Goal: Entertainment & Leisure: Browse casually

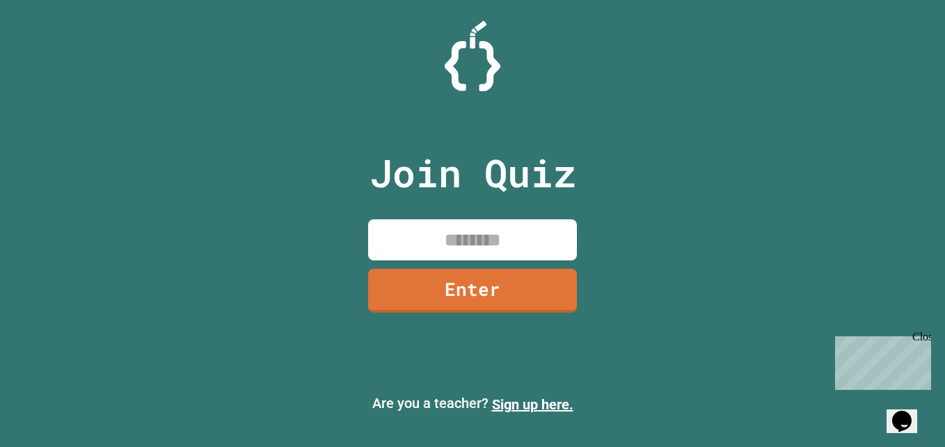
click at [452, 226] on input at bounding box center [472, 239] width 209 height 41
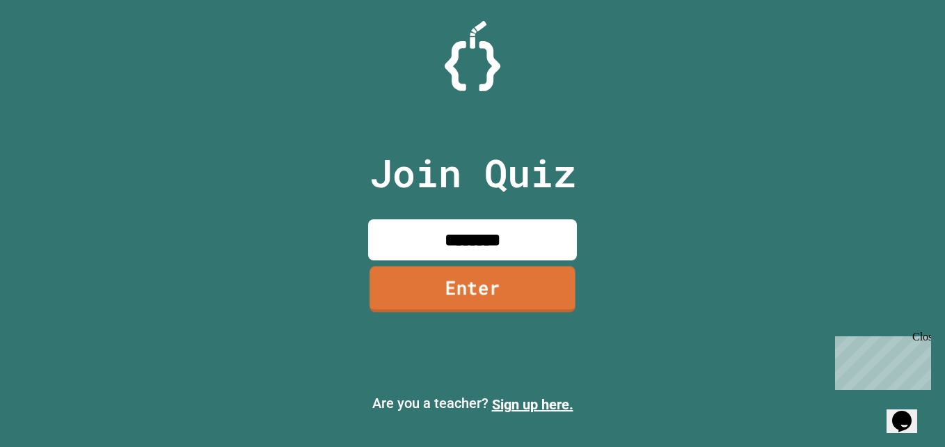
type input "********"
click at [454, 297] on link "Enter" at bounding box center [473, 290] width 202 height 46
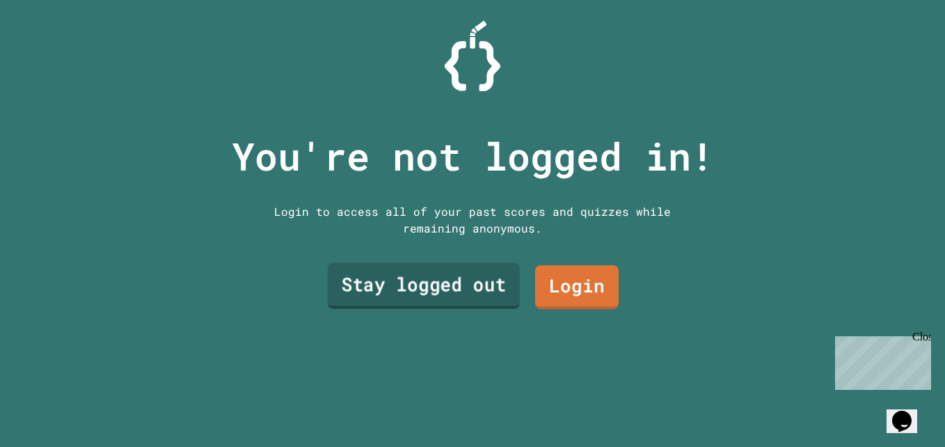
click at [435, 290] on link "Stay logged out" at bounding box center [424, 285] width 192 height 46
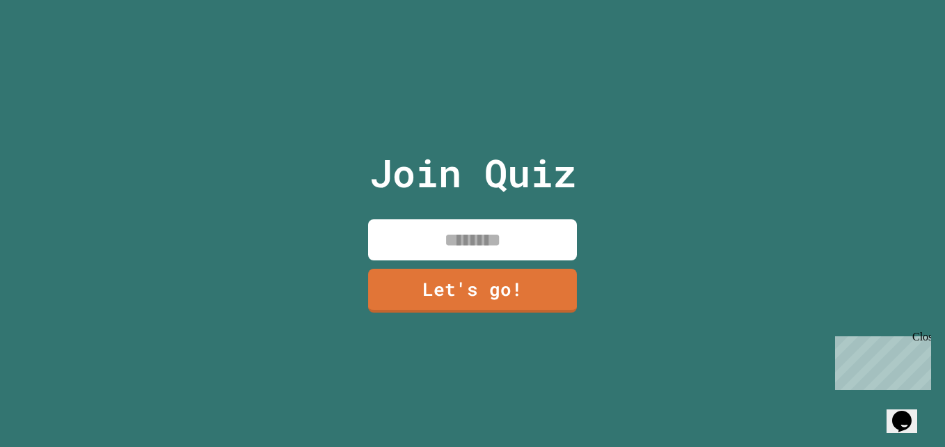
click at [489, 222] on input at bounding box center [472, 239] width 209 height 41
type input "******"
click at [457, 285] on link "Let's go!" at bounding box center [472, 291] width 209 height 44
click at [923, 331] on div "Close" at bounding box center [921, 339] width 17 height 17
click at [753, 0] on html "We are updating our servers at 7PM EST [DATE]. [PERSON_NAME] should continue to…" at bounding box center [472, 223] width 945 height 447
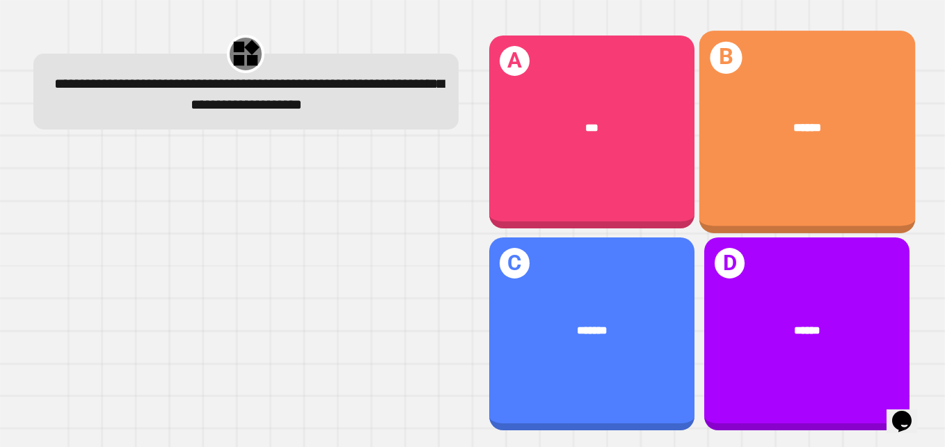
click at [819, 119] on div "******" at bounding box center [807, 128] width 168 height 18
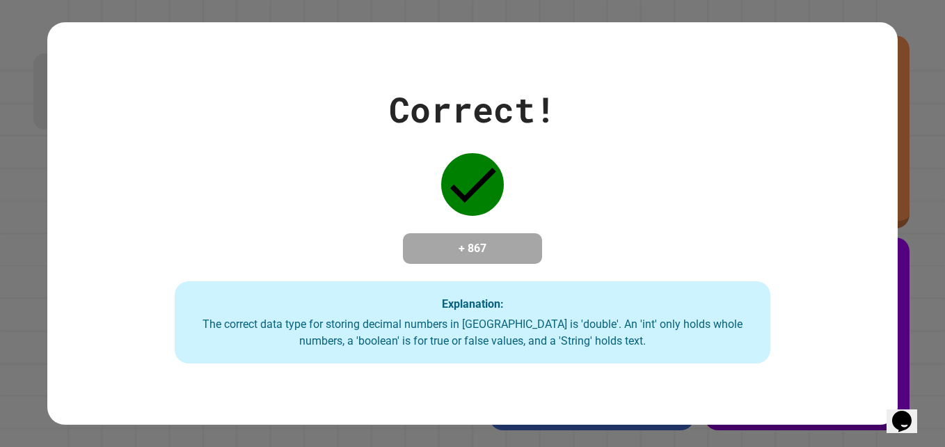
click at [913, 62] on div "Correct! + 867 Explanation: The correct data type for storing decimal numbers i…" at bounding box center [472, 223] width 945 height 447
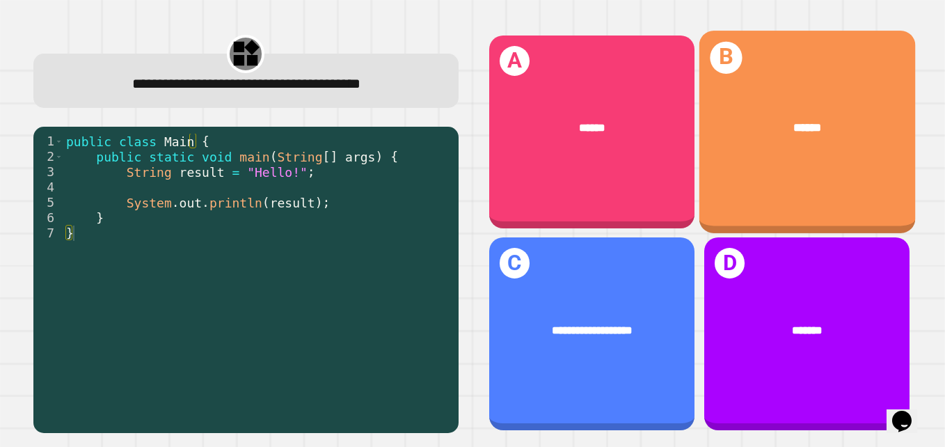
click at [757, 175] on div "B ******" at bounding box center [807, 132] width 216 height 203
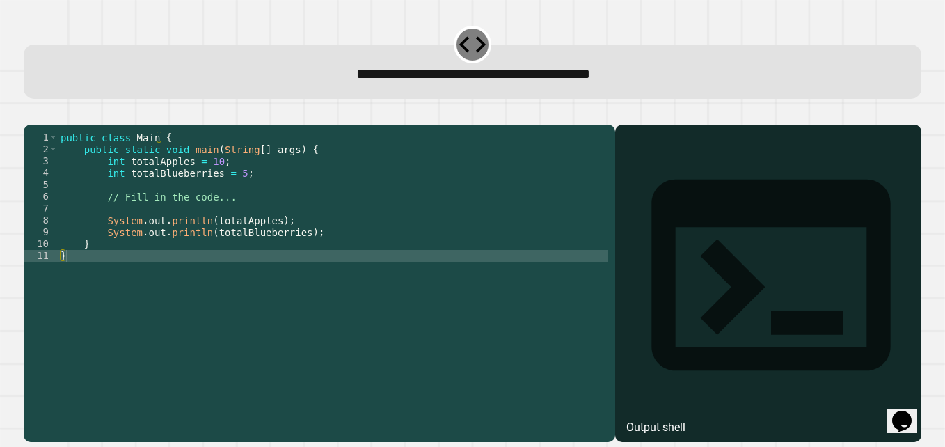
click at [682, 419] on div "Output shell" at bounding box center [656, 427] width 59 height 17
click at [709, 163] on div "Output shell" at bounding box center [768, 284] width 306 height 319
click at [281, 277] on div "public class Main { public static void main ( String [ ] args ) { int totalAppl…" at bounding box center [333, 268] width 551 height 272
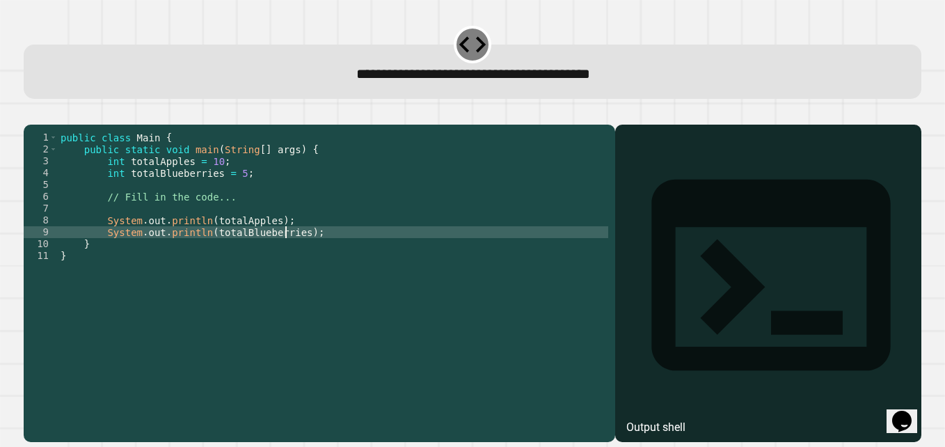
click at [283, 250] on div "public class Main { public static void main ( String [ ] args ) { int totalAppl…" at bounding box center [333, 268] width 551 height 272
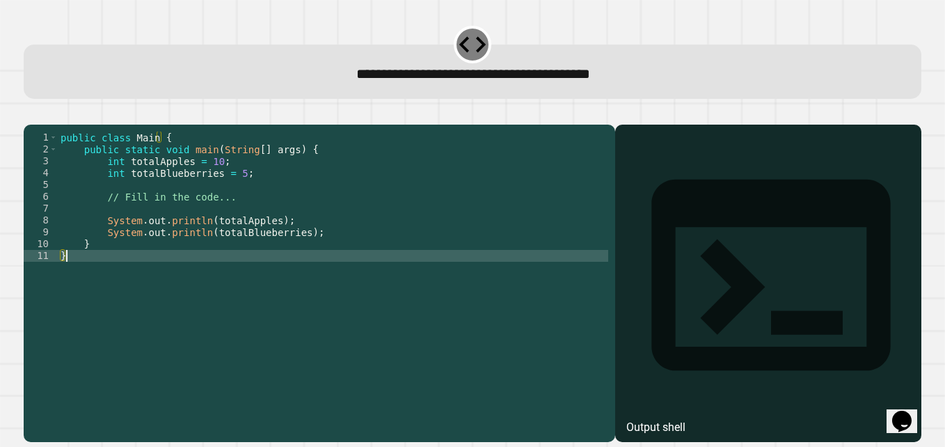
click at [166, 272] on div "public class Main { public static void main ( String [ ] args ) { int totalAppl…" at bounding box center [333, 268] width 551 height 272
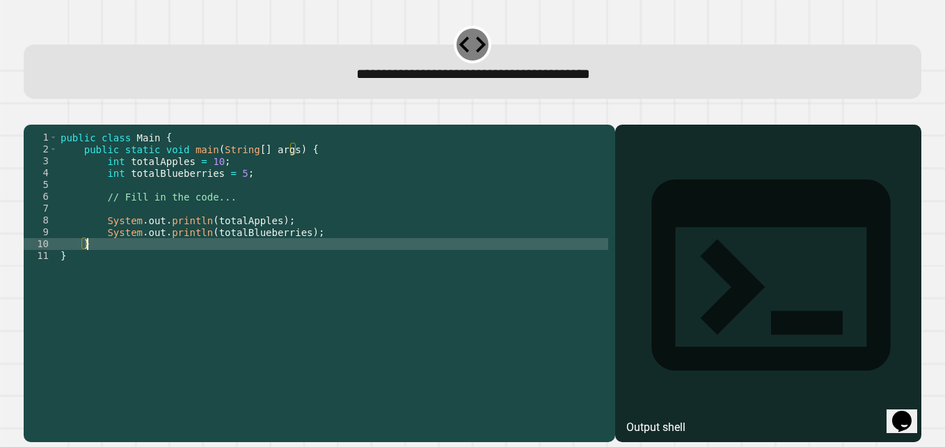
click at [147, 262] on div "public class Main { public static void main ( String [ ] args ) { int totalAppl…" at bounding box center [333, 268] width 551 height 272
type textarea "*"
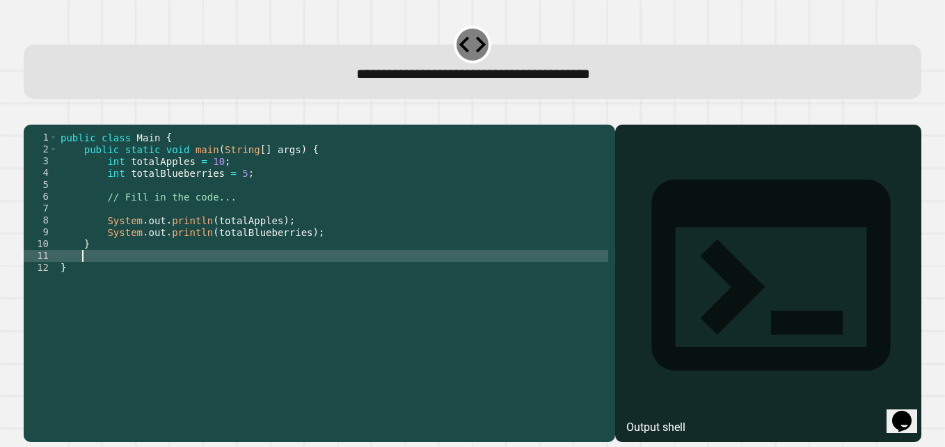
scroll to position [0, 1]
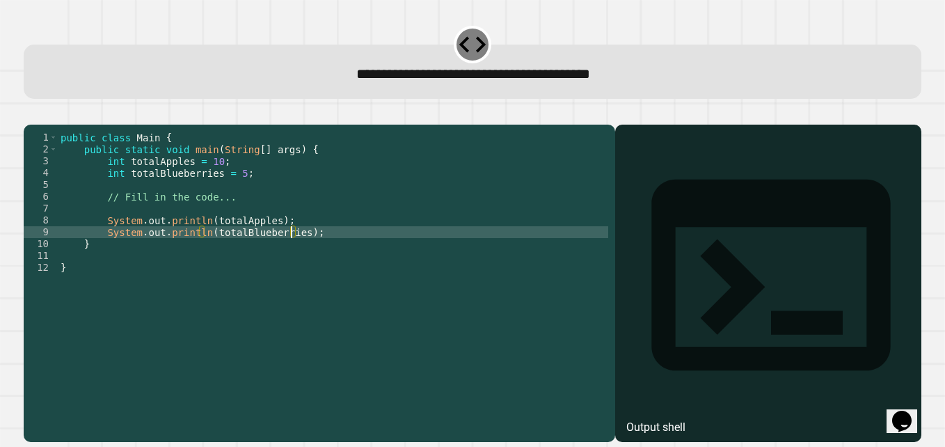
click at [290, 249] on div "public class Main { public static void main ( String [ ] args ) { int totalAppl…" at bounding box center [333, 268] width 551 height 272
click at [171, 283] on div "public class Main { public static void main ( String [ ] args ) { int totalAppl…" at bounding box center [333, 268] width 551 height 272
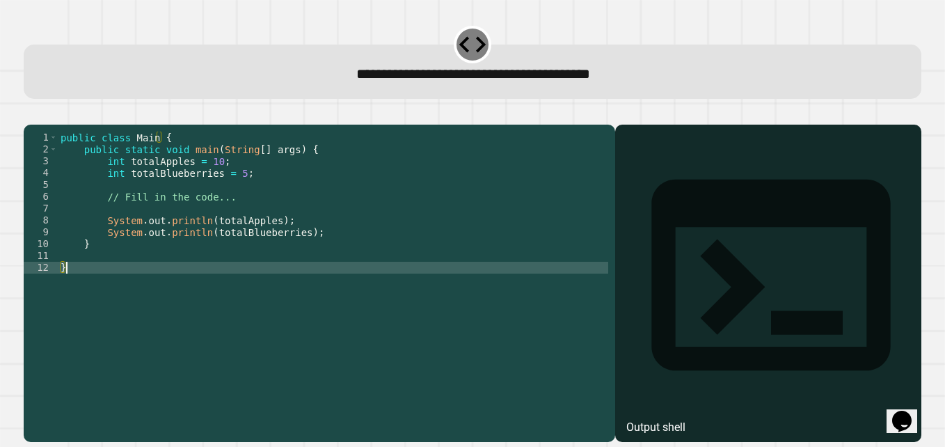
scroll to position [0, 0]
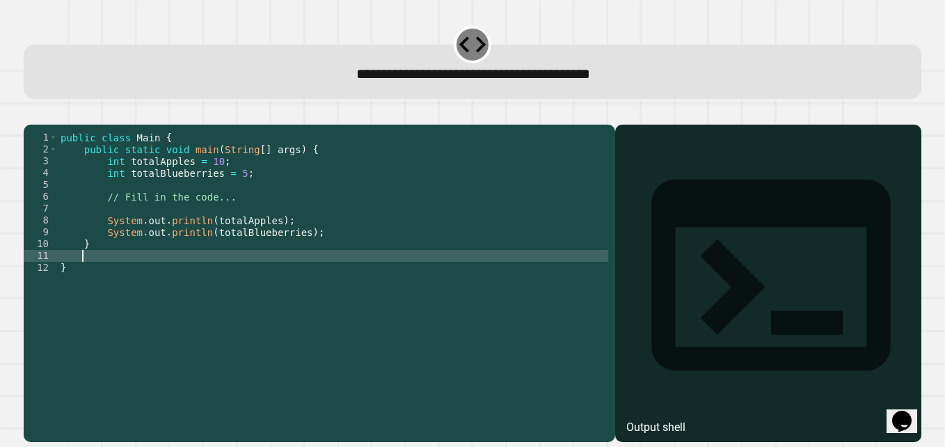
click at [172, 278] on div "public class Main { public static void main ( String [ ] args ) { int totalAppl…" at bounding box center [333, 268] width 551 height 272
click at [87, 275] on div "public class Main { public static void main ( String [ ] args ) { int totalAppl…" at bounding box center [333, 268] width 551 height 272
click at [196, 276] on div "public class Main { public static void main ( String [ ] args ) { int totalAppl…" at bounding box center [333, 268] width 551 height 272
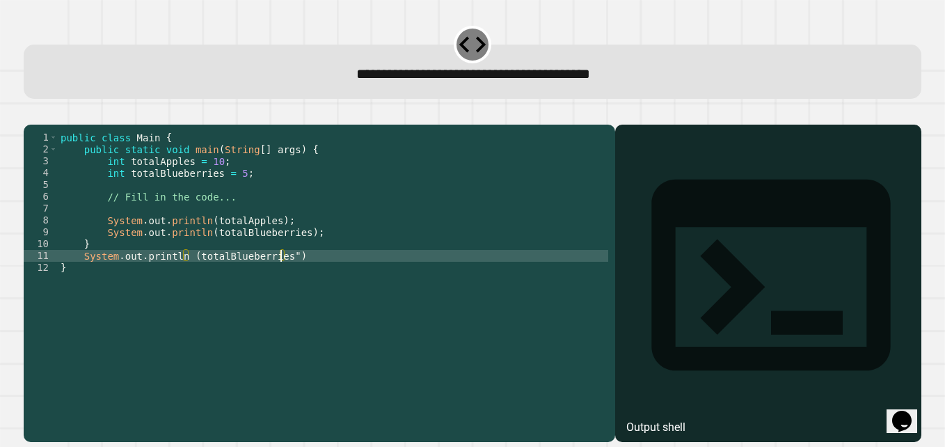
click at [188, 276] on div "public class Main { public static void main ( String [ ] args ) { int totalAppl…" at bounding box center [333, 268] width 551 height 272
click at [286, 270] on div "public class Main { public static void main ( String [ ] args ) { int totalAppl…" at bounding box center [333, 268] width 551 height 272
type textarea "**********"
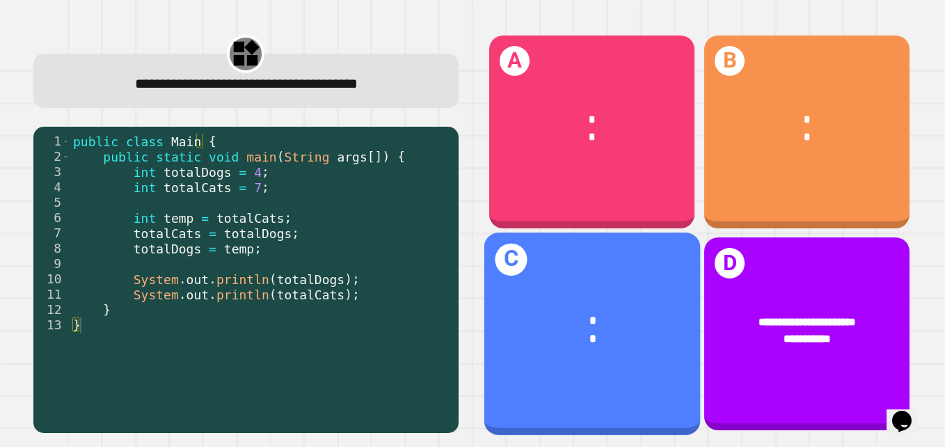
click at [636, 254] on div "C * *" at bounding box center [592, 334] width 216 height 203
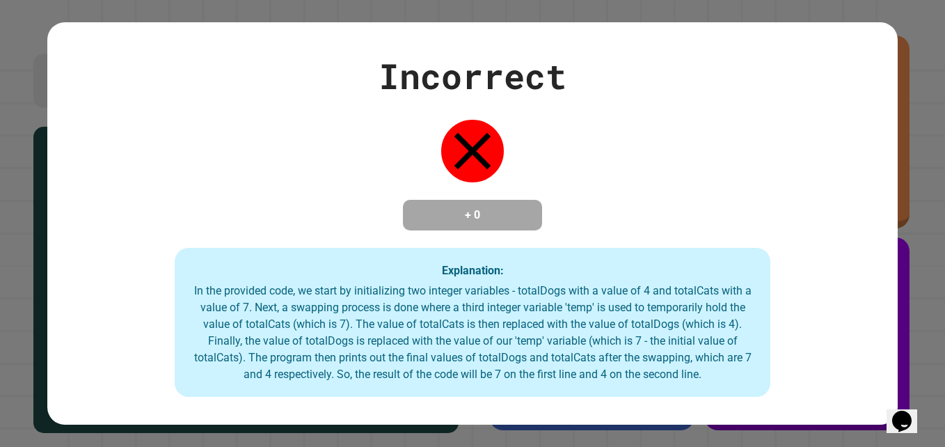
click at [386, 274] on div "Explanation: In the provided code, we start by initializing two integer variabl…" at bounding box center [473, 322] width 596 height 149
click at [294, 310] on div "In the provided code, we start by initializing two integer variables - totalDog…" at bounding box center [473, 333] width 568 height 100
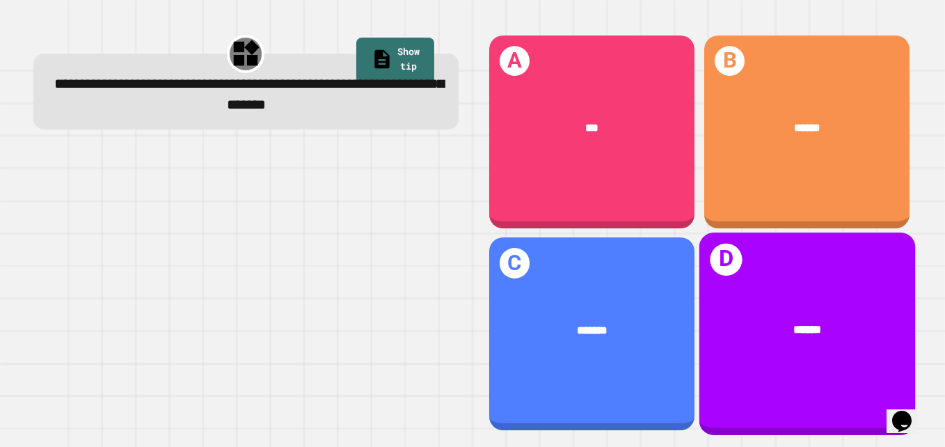
click at [846, 372] on div "D ******" at bounding box center [807, 334] width 216 height 203
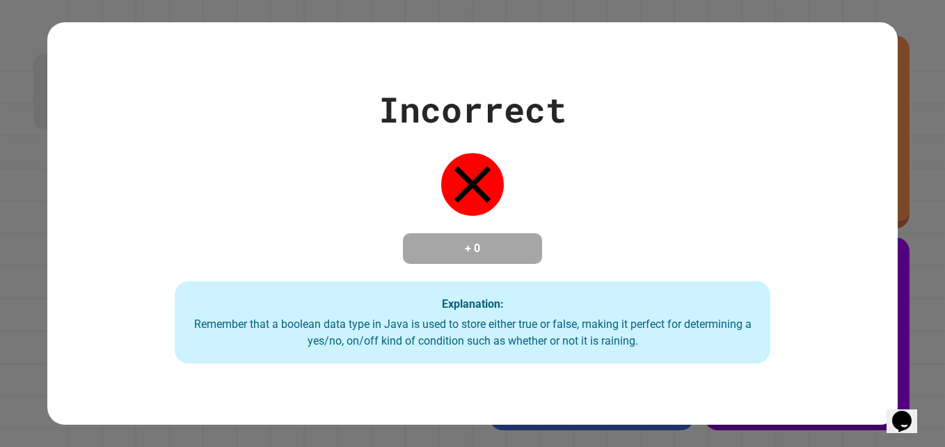
click at [877, 280] on div "Incorrect + 0 Explanation: Remember that a boolean data type in [GEOGRAPHIC_DAT…" at bounding box center [472, 224] width 851 height 280
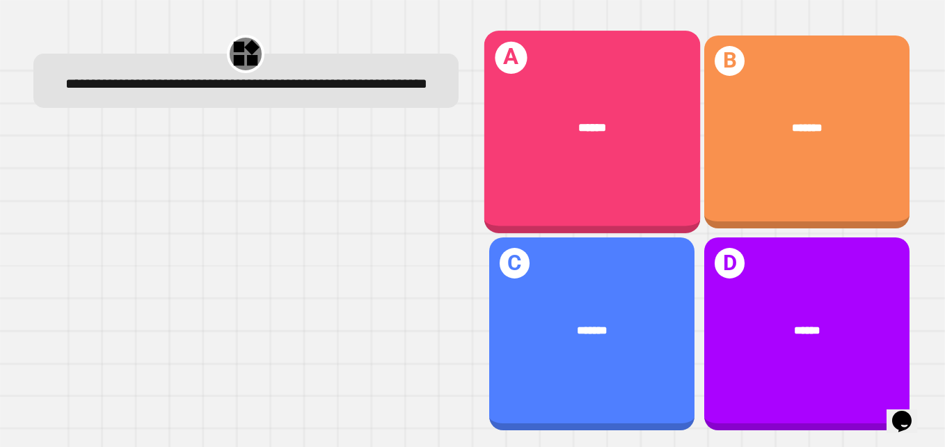
click at [637, 159] on div "A ******" at bounding box center [592, 132] width 216 height 203
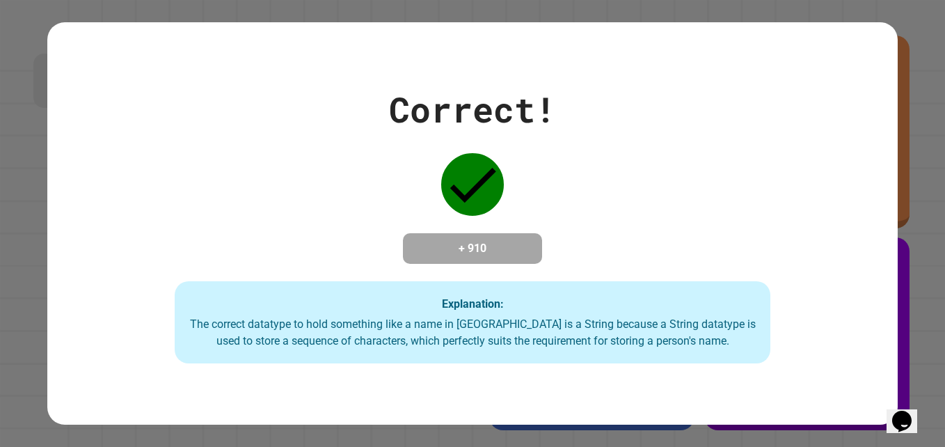
click at [621, 159] on div "Correct! + 910 Explanation: The correct datatype to hold something like a name …" at bounding box center [472, 224] width 851 height 280
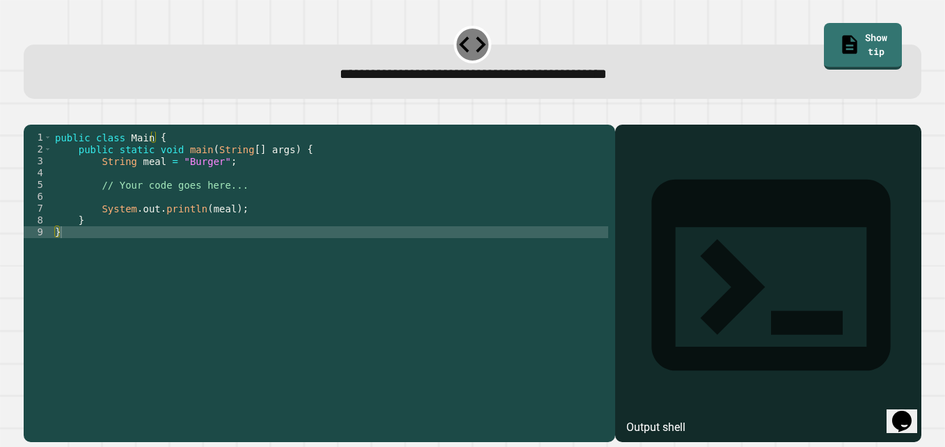
click at [219, 226] on div "public class Main { public static void main ( String [ ] args ) { String meal =…" at bounding box center [330, 268] width 556 height 272
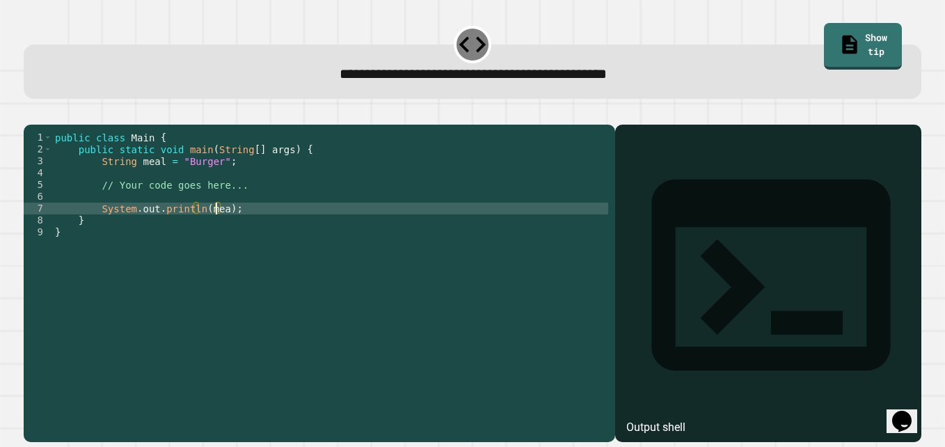
scroll to position [0, 12]
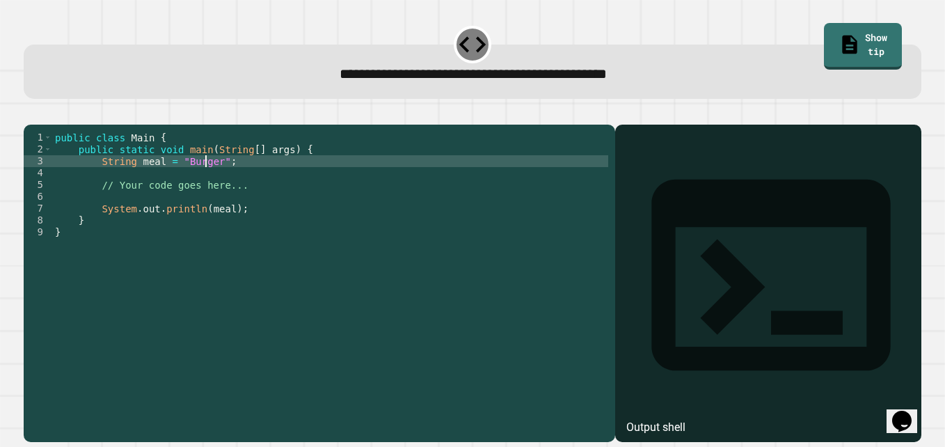
click at [207, 178] on div "public class Main { public static void main ( String [ ] args ) { String meal =…" at bounding box center [330, 268] width 556 height 272
click at [211, 178] on div "public class Main { public static void main ( String [ ] args ) { String meal =…" at bounding box center [330, 268] width 556 height 272
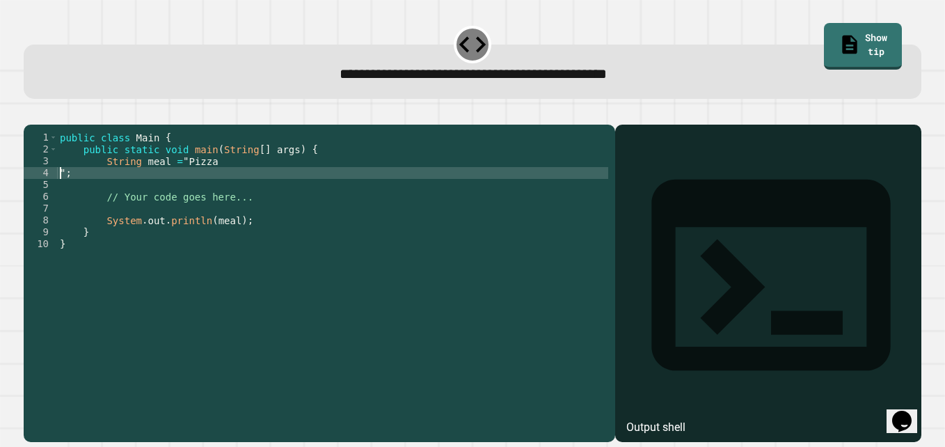
scroll to position [0, 0]
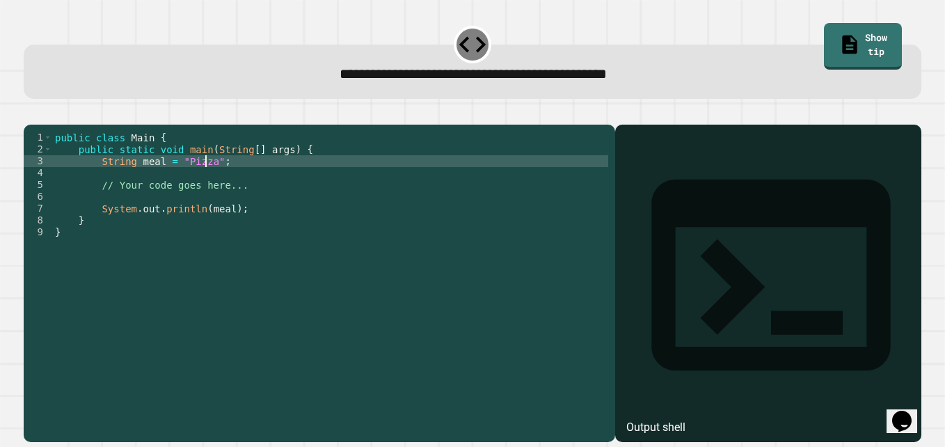
type textarea "**********"
click at [718, 227] on div at bounding box center [768, 303] width 292 height 277
drag, startPoint x: 712, startPoint y: 173, endPoint x: 702, endPoint y: 168, distance: 11.5
click at [702, 168] on div "Output shell" at bounding box center [768, 284] width 306 height 319
click at [686, 419] on div "Output shell" at bounding box center [656, 427] width 59 height 17
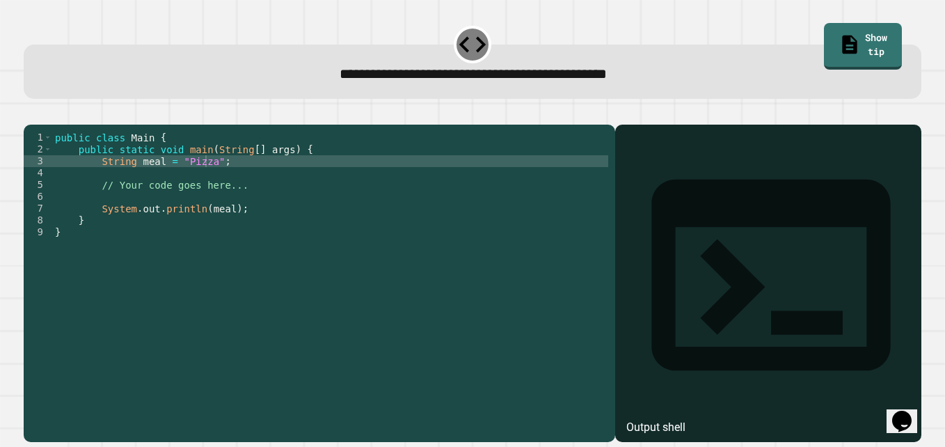
click at [686, 419] on div "Output shell" at bounding box center [656, 427] width 59 height 17
click at [662, 205] on div at bounding box center [768, 303] width 292 height 277
click at [31, 113] on icon "button" at bounding box center [31, 113] width 0 height 0
